Goal: Book appointment/travel/reservation

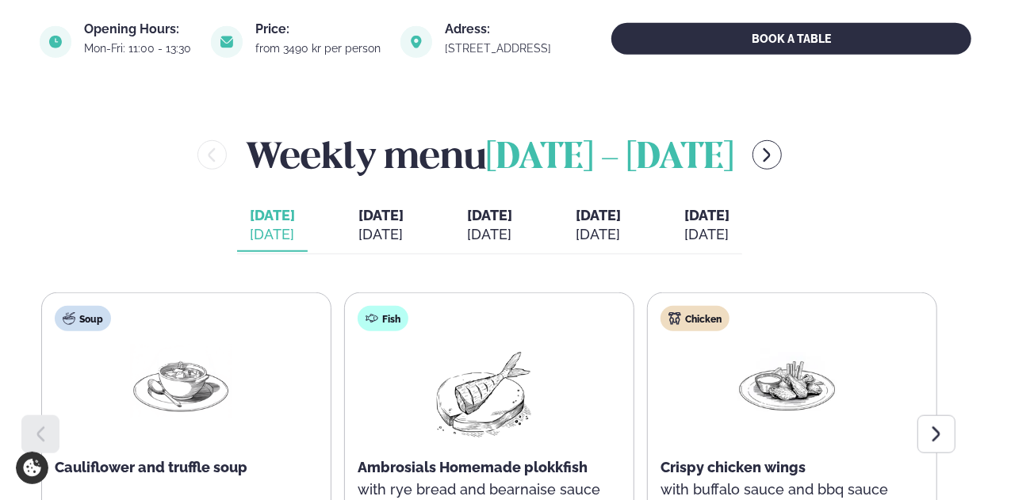
scroll to position [634, 0]
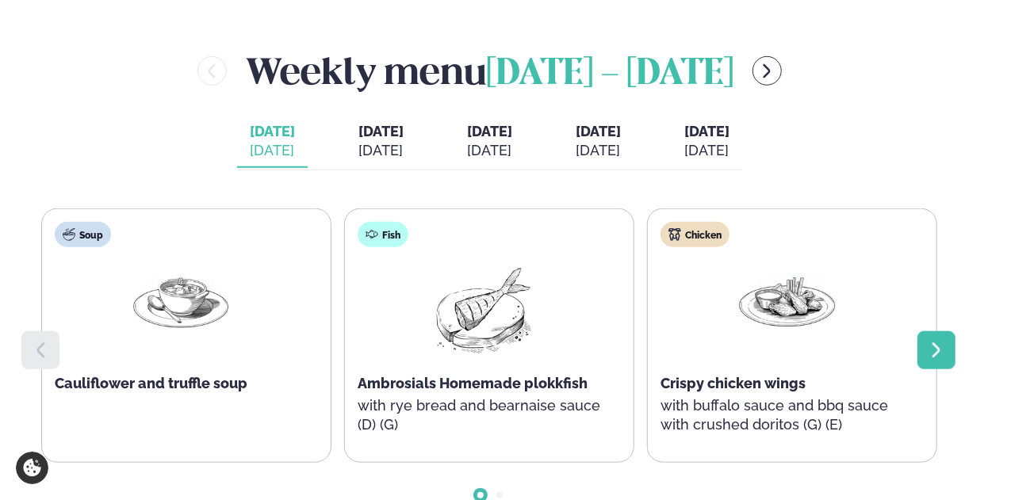
click at [934, 360] on icon at bounding box center [936, 350] width 19 height 19
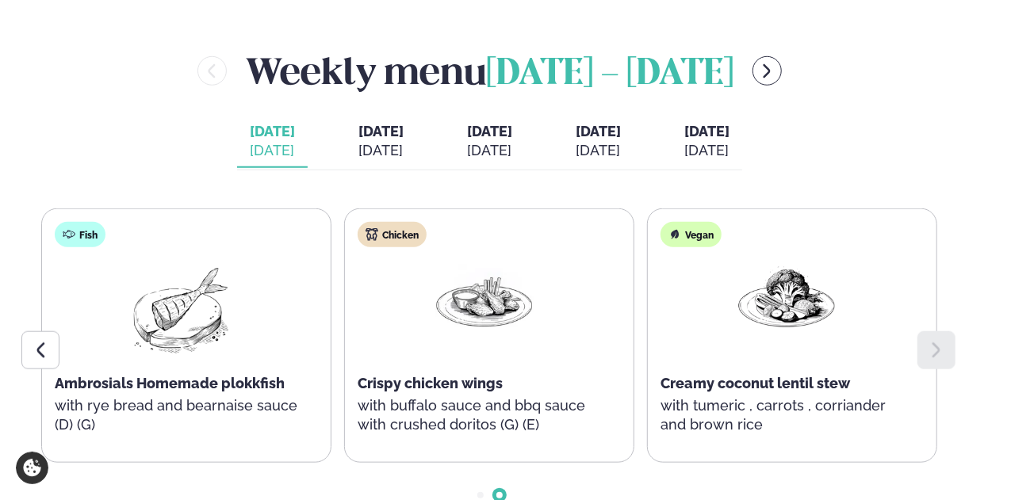
click at [467, 160] on div "[DATE]" at bounding box center [489, 150] width 45 height 19
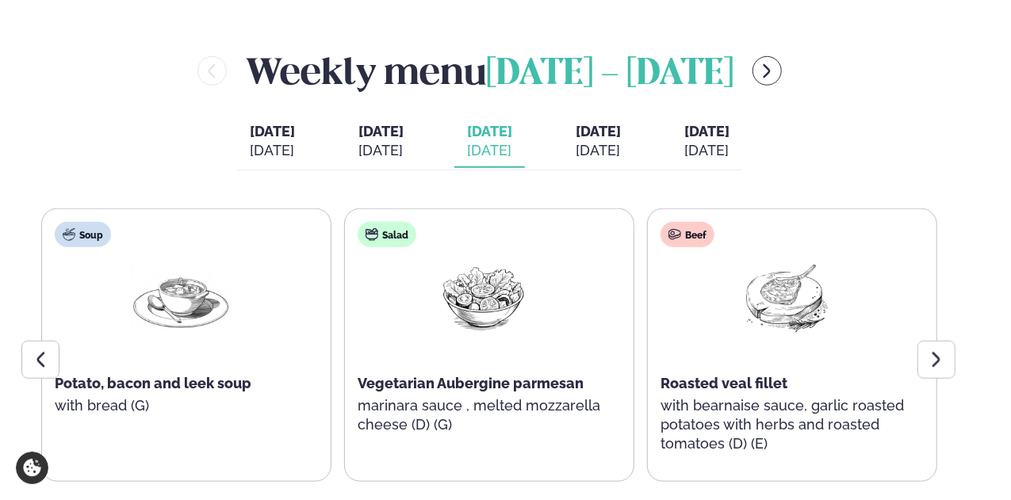
click at [366, 155] on div "[DATE]" at bounding box center [380, 150] width 45 height 19
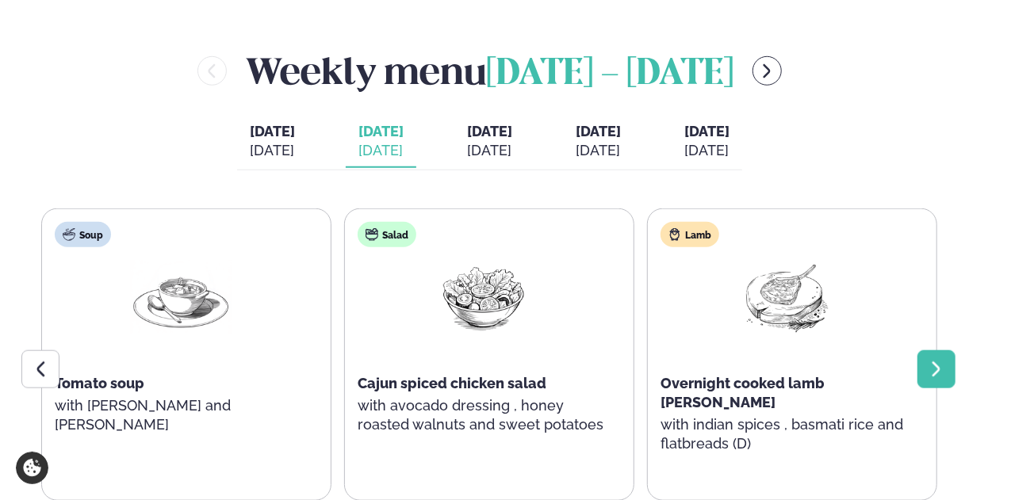
click at [944, 374] on icon at bounding box center [936, 369] width 19 height 19
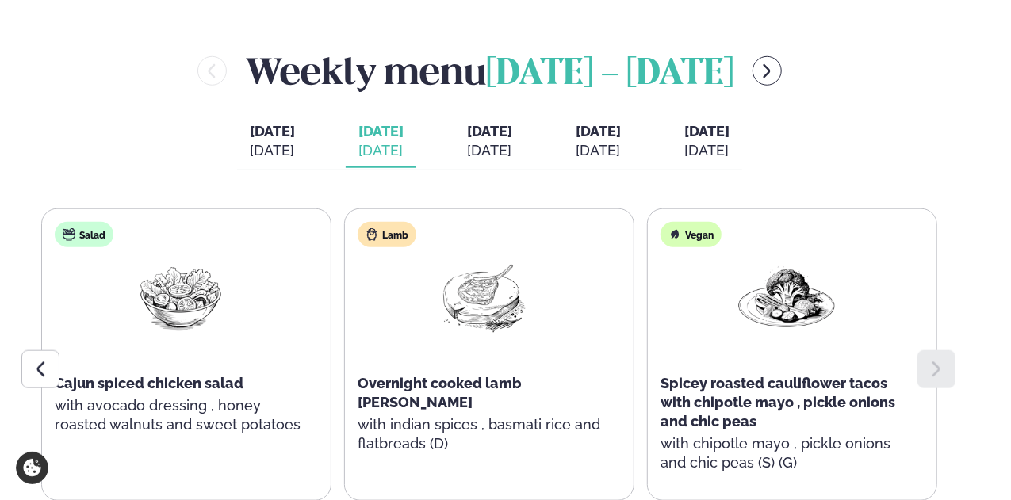
click at [471, 140] on span "[DATE]" at bounding box center [489, 131] width 45 height 17
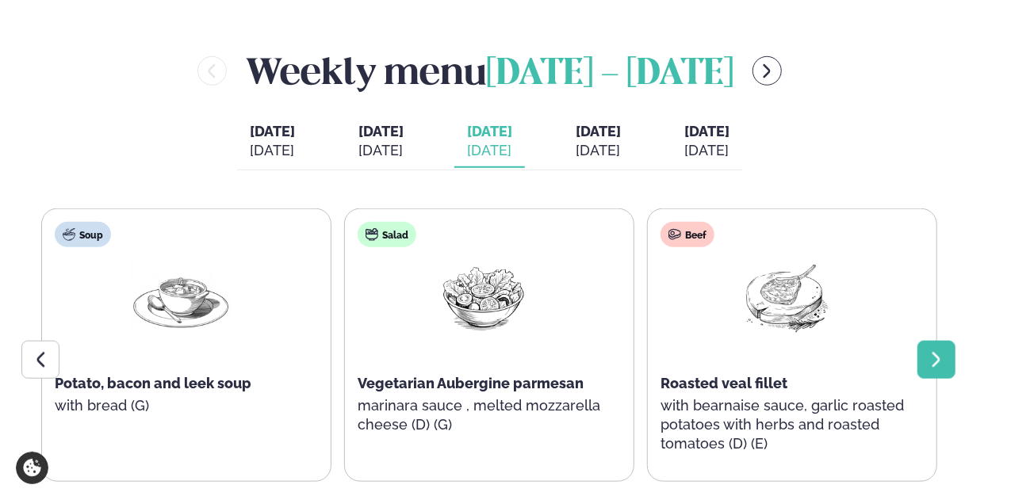
click at [927, 369] on icon at bounding box center [936, 360] width 19 height 19
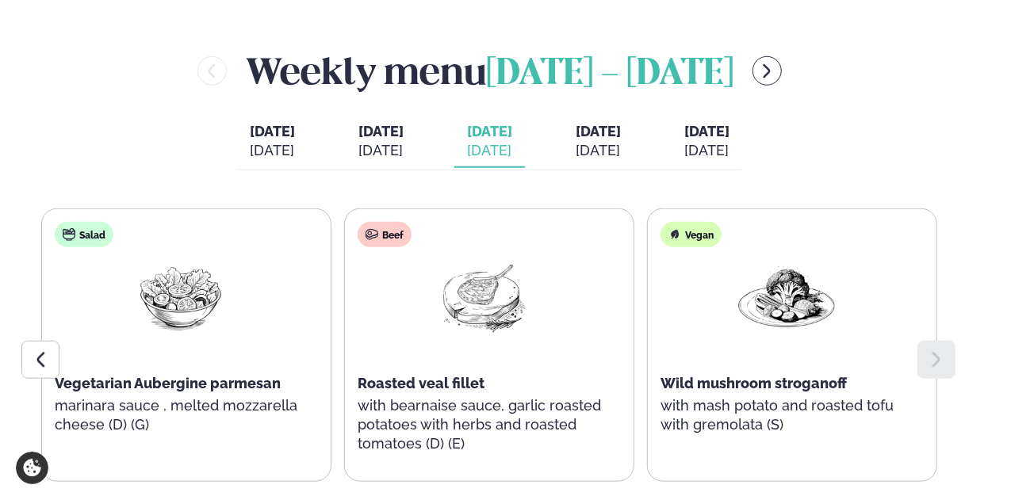
click at [618, 140] on span "[DATE]" at bounding box center [598, 131] width 45 height 17
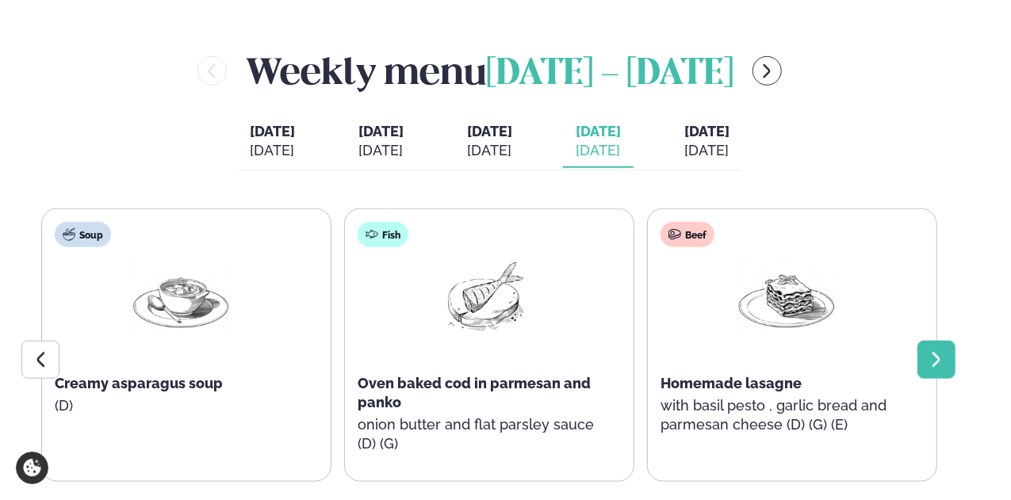
click at [939, 367] on icon at bounding box center [937, 359] width 8 height 15
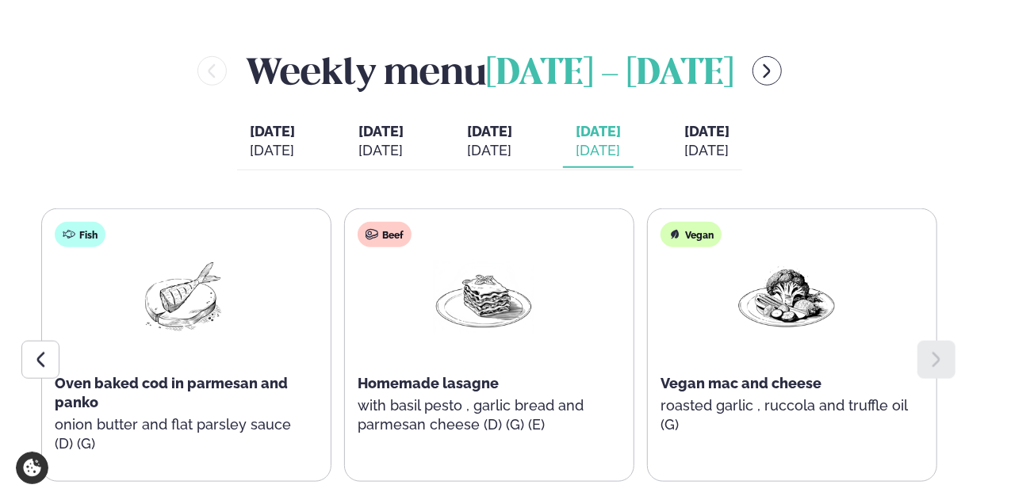
click at [939, 367] on icon at bounding box center [937, 359] width 8 height 15
click at [730, 137] on span "[DATE]" at bounding box center [706, 131] width 45 height 17
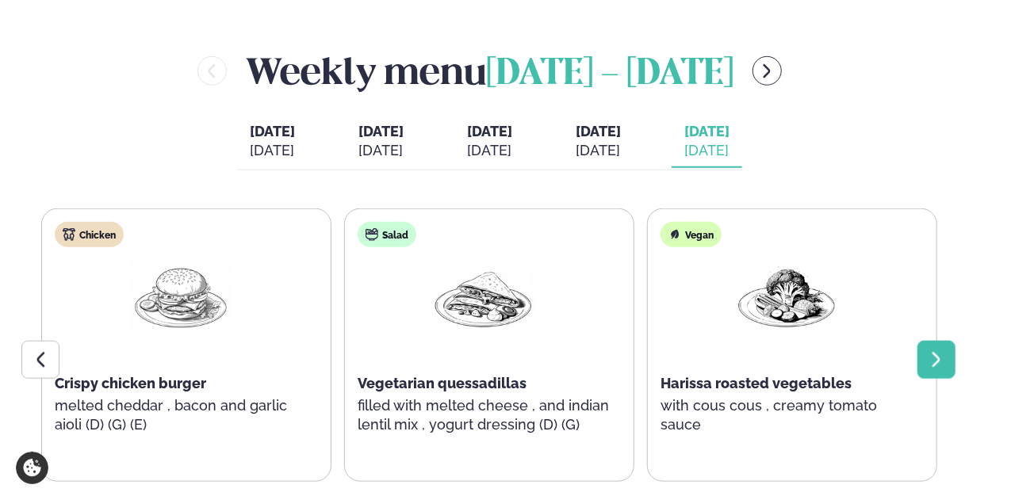
click at [932, 370] on icon at bounding box center [936, 360] width 19 height 19
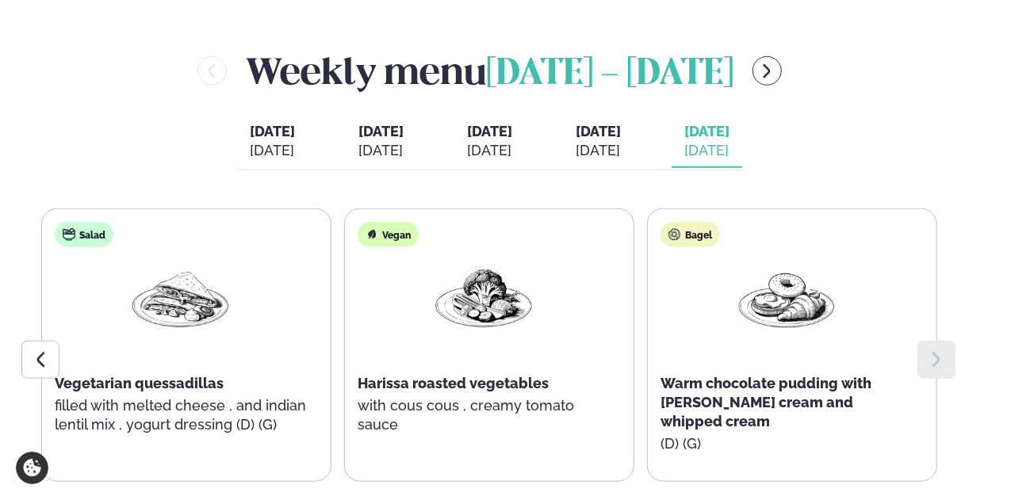
click at [932, 370] on icon at bounding box center [936, 360] width 19 height 19
click at [33, 369] on icon at bounding box center [40, 360] width 19 height 19
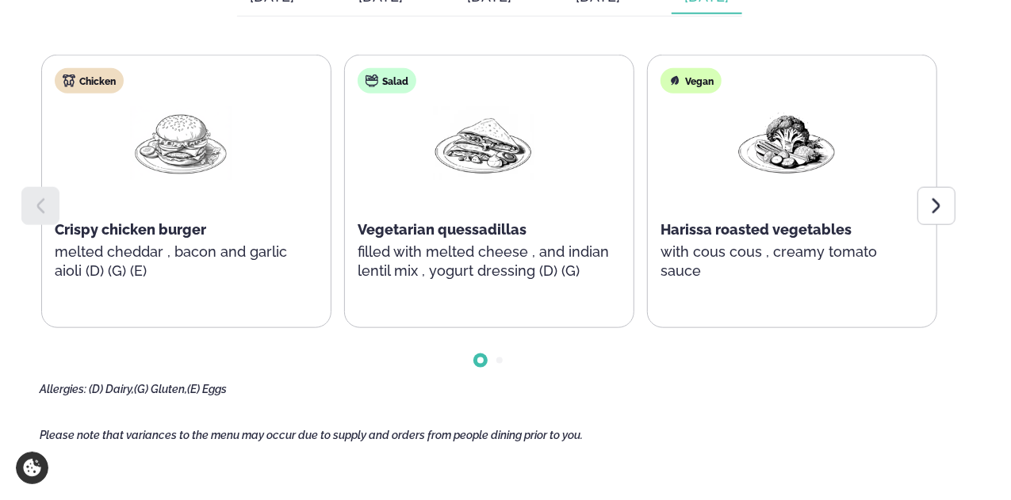
scroll to position [793, 0]
